Goal: Information Seeking & Learning: Learn about a topic

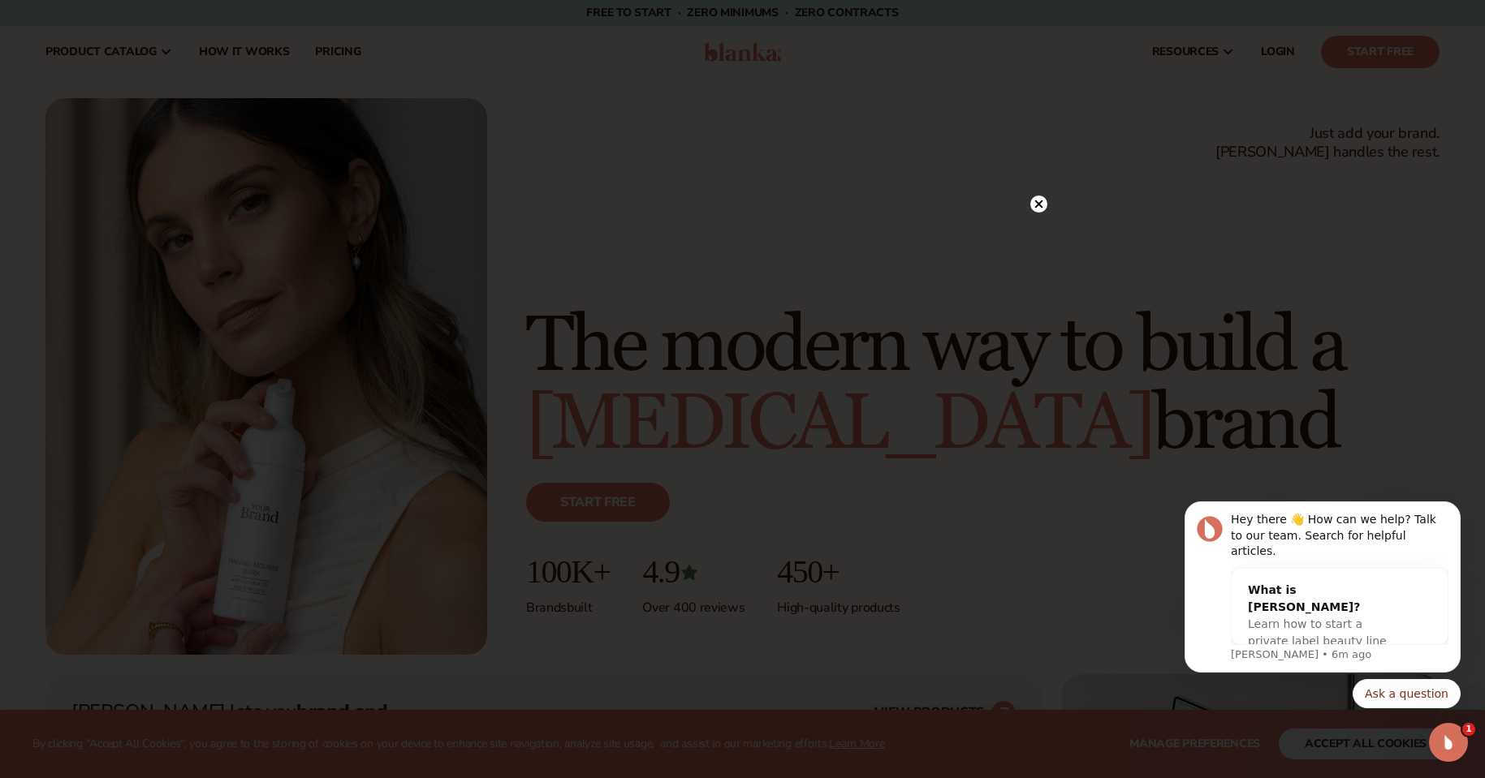
click at [1040, 210] on circle at bounding box center [1038, 204] width 17 height 17
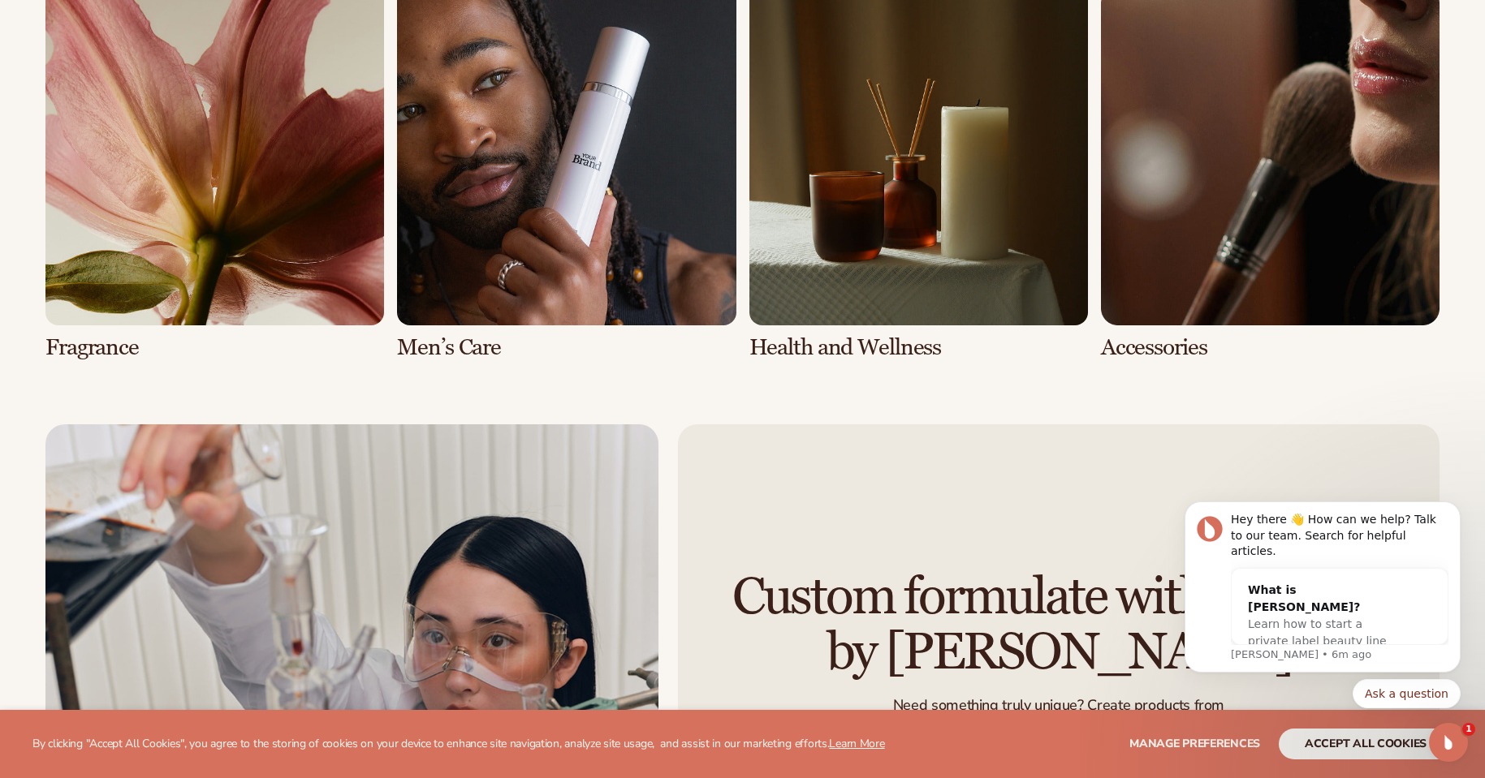
scroll to position [3775, 0]
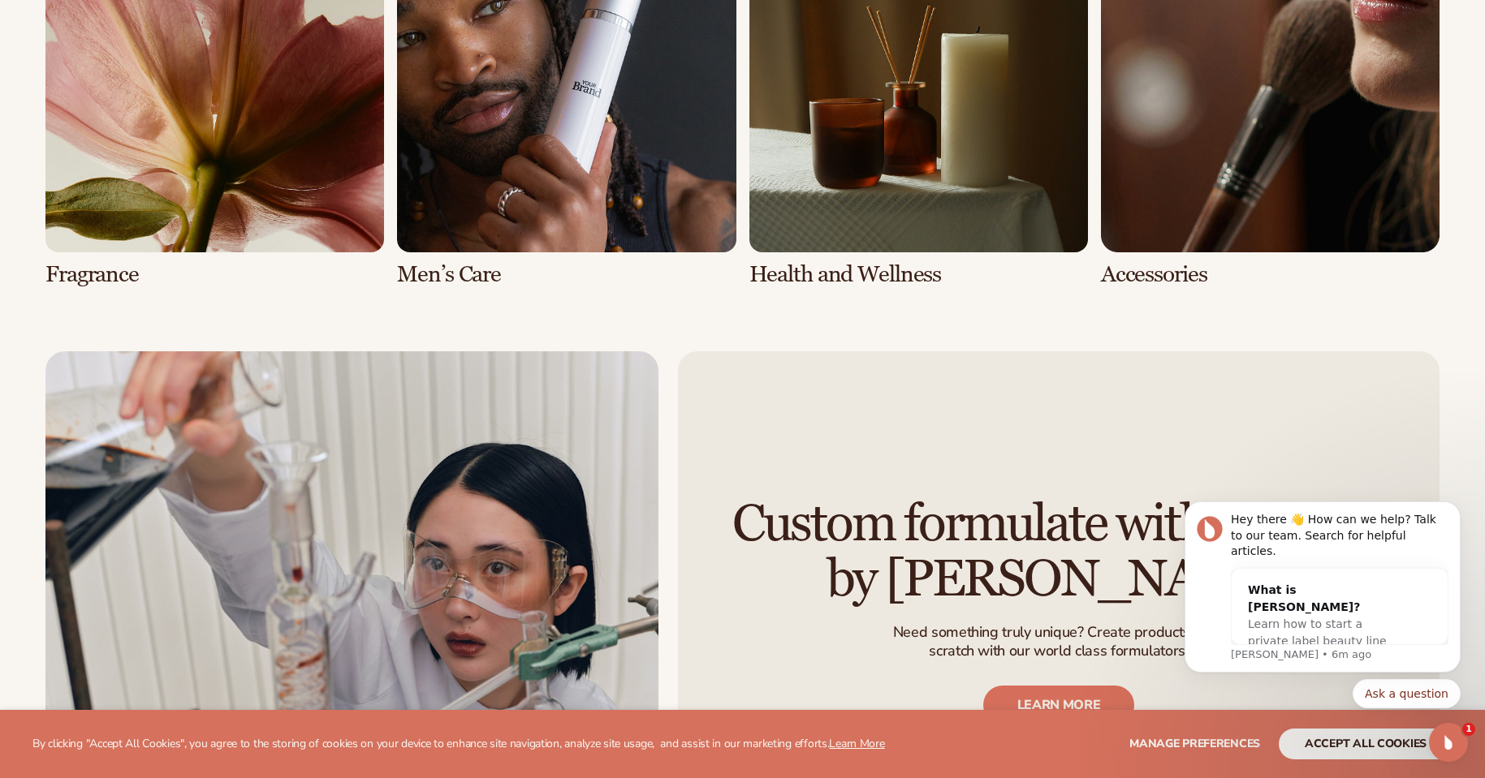
click at [807, 190] on link "7 / 8" at bounding box center [918, 99] width 338 height 373
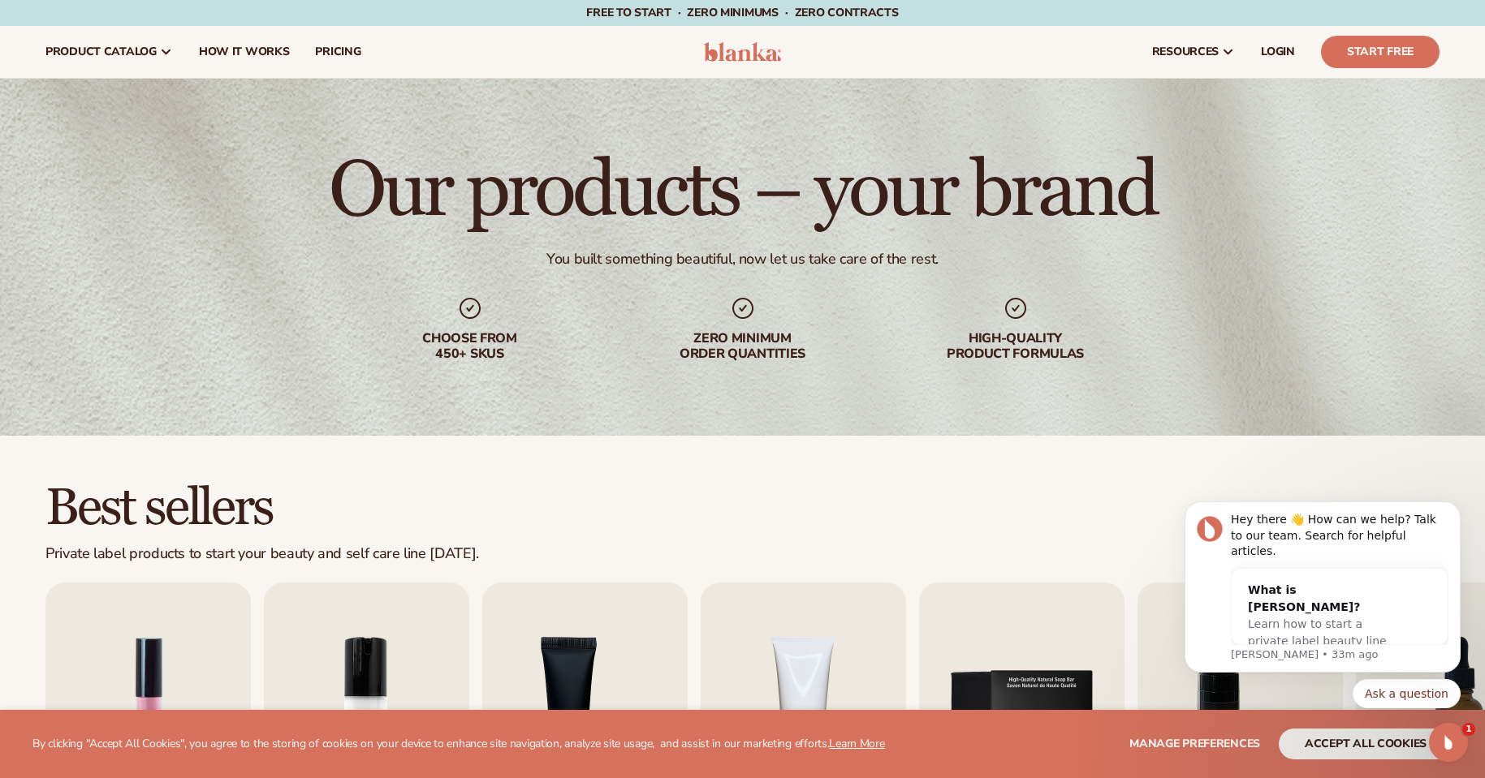
drag, startPoint x: 1496, startPoint y: 49, endPoint x: 205, endPoint y: 50, distance: 1290.7
